Goal: Use online tool/utility: Utilize a website feature to perform a specific function

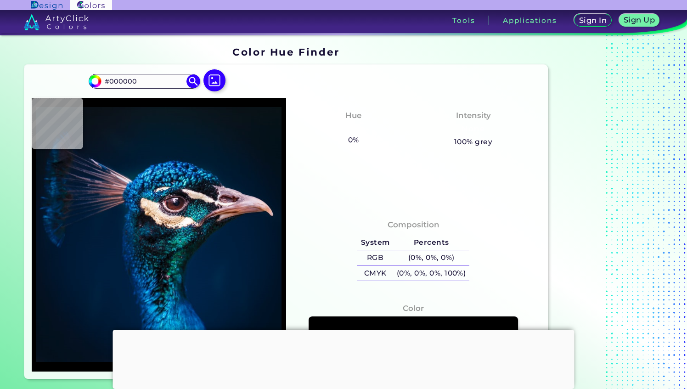
click at [311, 177] on div "Hue None 0% 53% Blue Intensity None 100% grey" at bounding box center [413, 152] width 254 height 109
type input "#0a141d"
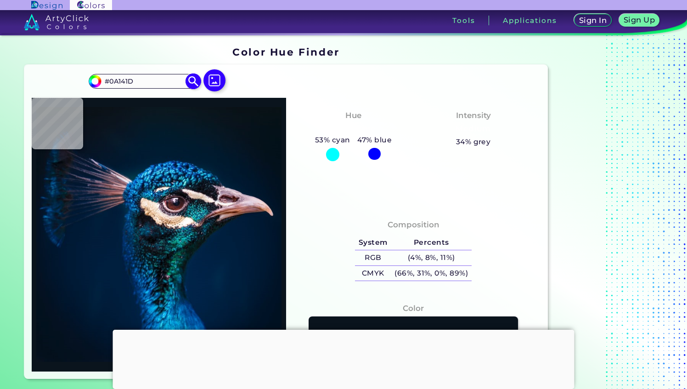
click at [168, 83] on input "#0A141D" at bounding box center [143, 81] width 85 height 12
type input "#"
type input "913441"
type input "#913441"
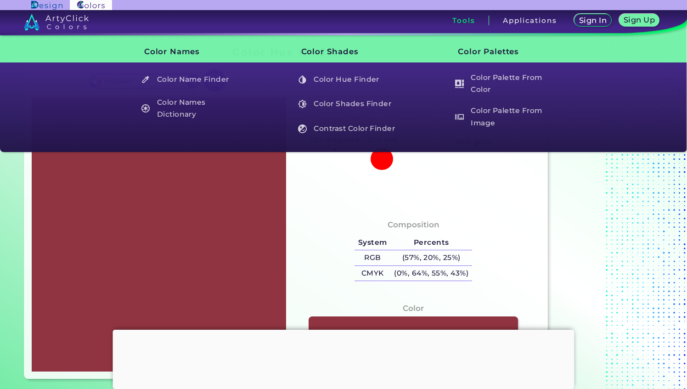
click at [302, 207] on div "Composition System Percents RGB (57%, 20%, 25%) CMYK (0%, 64%, 55%, 43%)" at bounding box center [413, 289] width 254 height 164
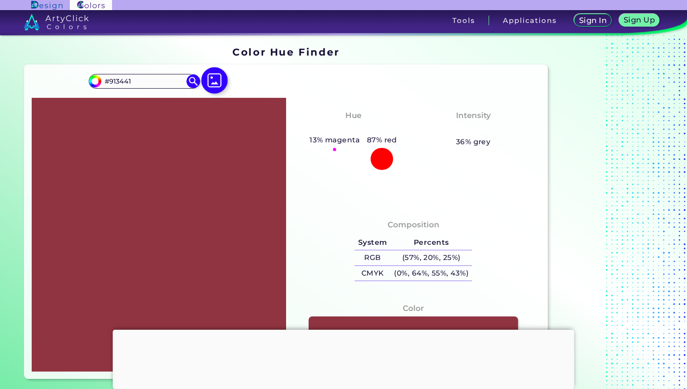
click at [212, 83] on img at bounding box center [214, 80] width 27 height 27
click at [0, 0] on input "file" at bounding box center [0, 0] width 0 height 0
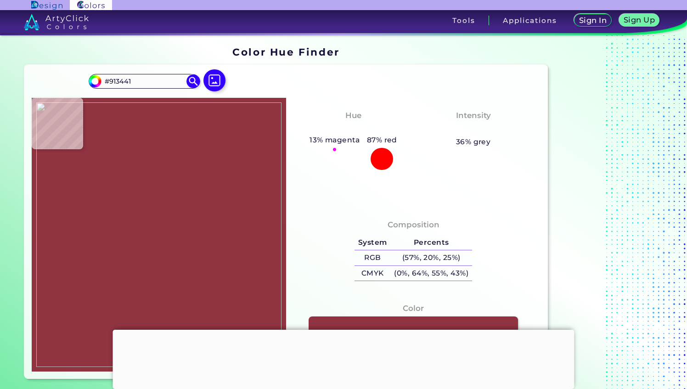
type input "#932940"
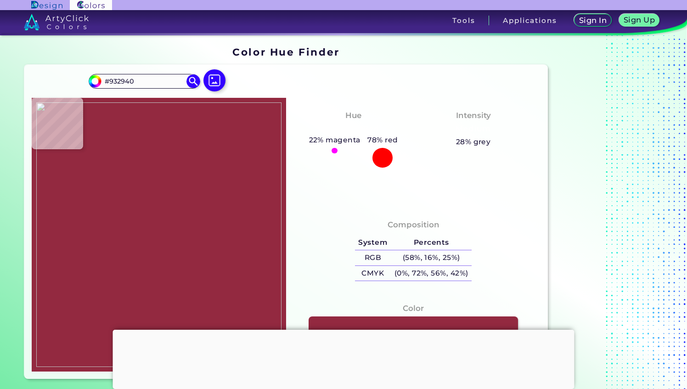
click at [160, 146] on img at bounding box center [158, 234] width 245 height 264
